Goal: Task Accomplishment & Management: Manage account settings

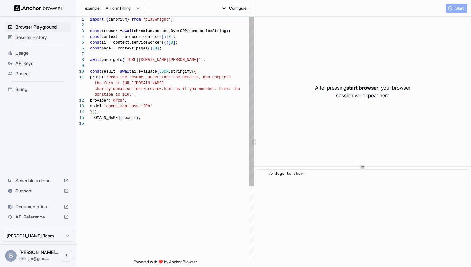
scroll to position [58, 0]
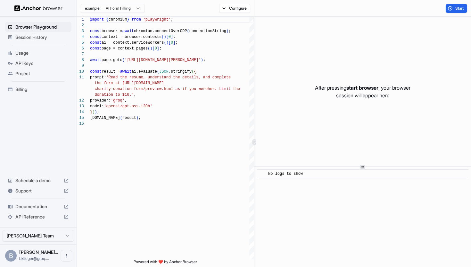
click at [38, 68] on div "API Keys" at bounding box center [38, 63] width 66 height 10
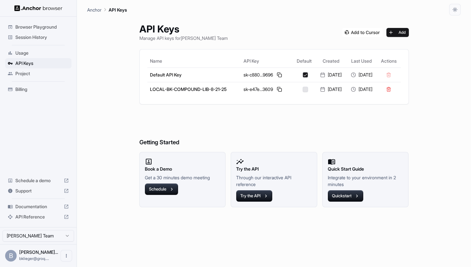
click at [26, 86] on span "Billing" at bounding box center [42, 89] width 54 height 6
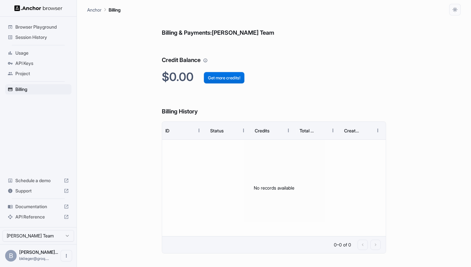
click at [231, 76] on button "Get more credits!" at bounding box center [224, 78] width 41 height 12
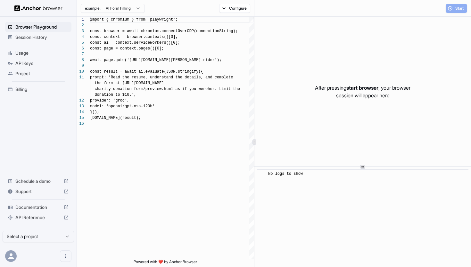
scroll to position [58, 0]
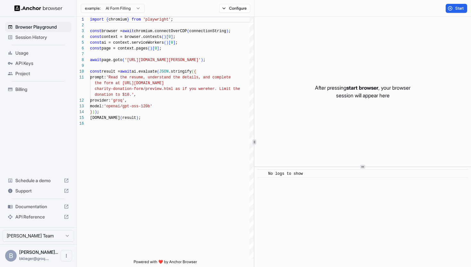
click at [30, 50] on span "Usage" at bounding box center [42, 53] width 54 height 6
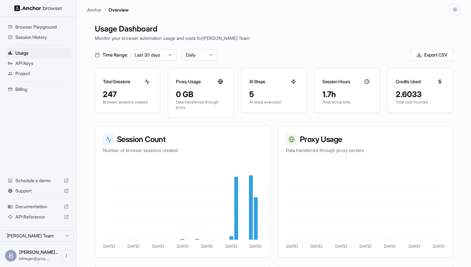
click at [31, 89] on span "Billing" at bounding box center [42, 89] width 54 height 6
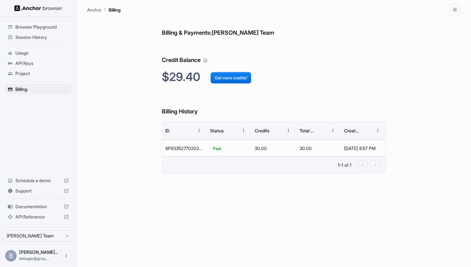
click at [35, 54] on span "Usage" at bounding box center [42, 53] width 54 height 6
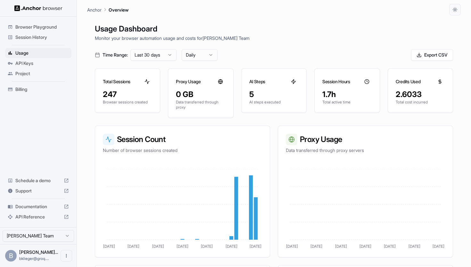
click at [42, 37] on span "Session History" at bounding box center [42, 37] width 54 height 6
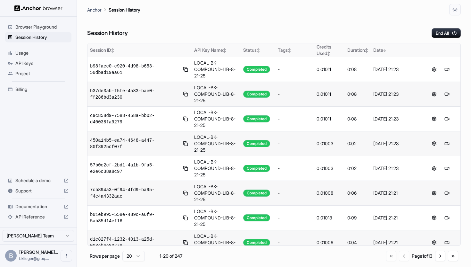
click at [352, 50] on div "Duration ↕" at bounding box center [358, 50] width 21 height 6
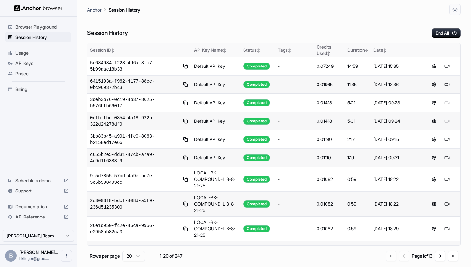
click at [352, 50] on div "Duration ↓" at bounding box center [358, 50] width 21 height 6
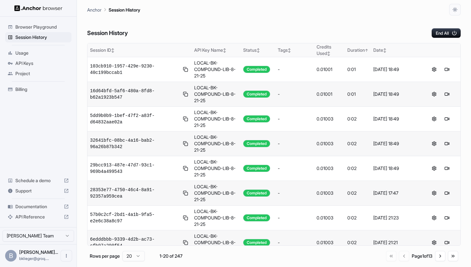
click at [352, 50] on div "Duration ↑" at bounding box center [358, 50] width 21 height 6
click at [357, 48] on div "Duration ↕" at bounding box center [358, 50] width 21 height 6
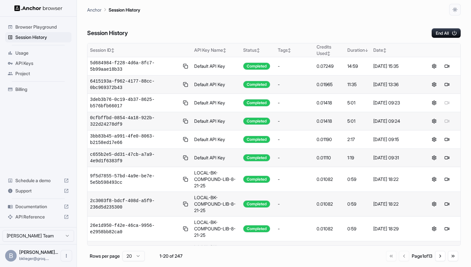
click at [357, 48] on div "Duration ↓" at bounding box center [358, 50] width 21 height 6
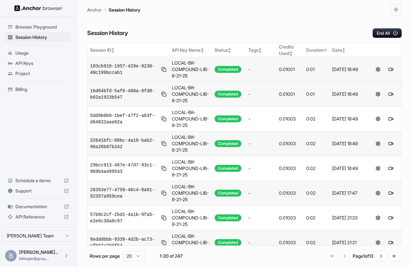
click at [390, 70] on button at bounding box center [391, 69] width 8 height 8
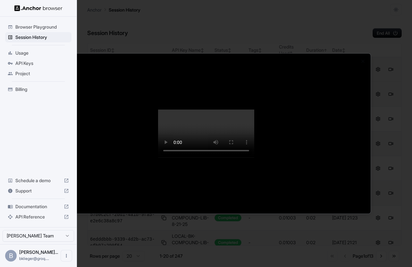
click at [179, 130] on video at bounding box center [206, 133] width 96 height 48
click at [273, 32] on div at bounding box center [206, 133] width 412 height 267
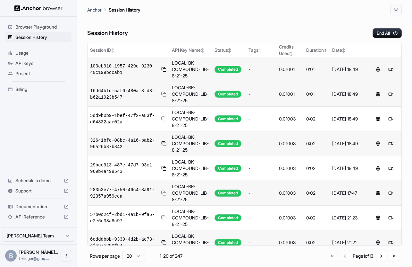
click at [377, 70] on button at bounding box center [378, 69] width 8 height 8
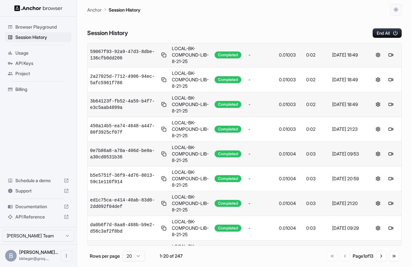
scroll to position [238, 0]
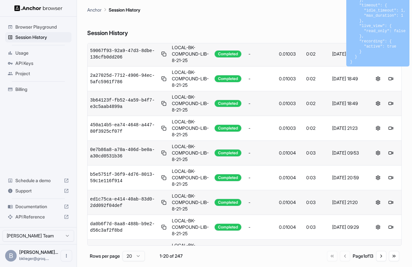
click at [44, 52] on span "Usage" at bounding box center [42, 53] width 54 height 6
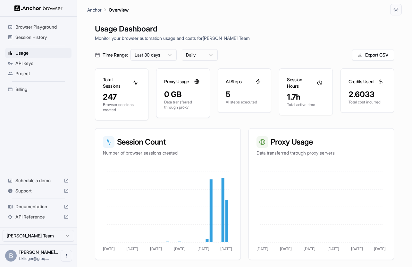
click at [259, 82] on icon at bounding box center [258, 81] width 5 height 5
click at [37, 54] on span "Usage" at bounding box center [42, 53] width 54 height 6
click at [40, 37] on span "Session History" at bounding box center [42, 37] width 54 height 6
